Goal: Unclear

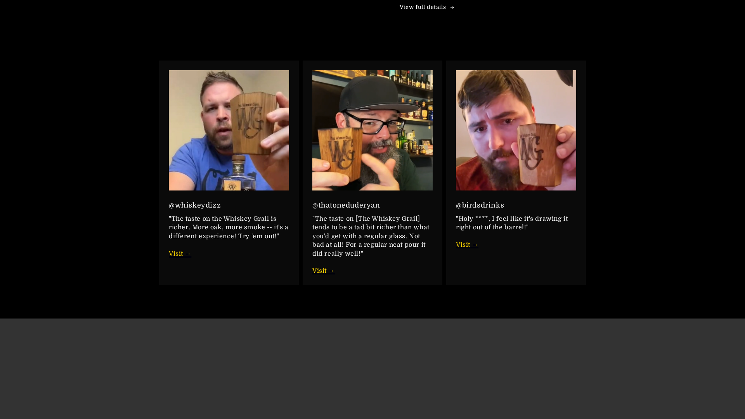
scroll to position [1465, 0]
